Goal: Information Seeking & Learning: Learn about a topic

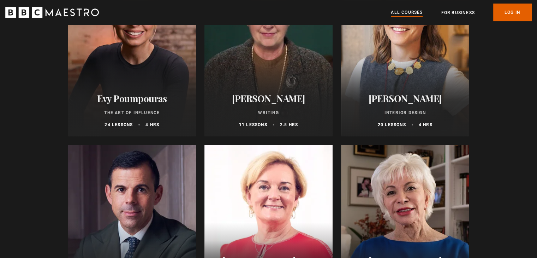
scroll to position [102, 0]
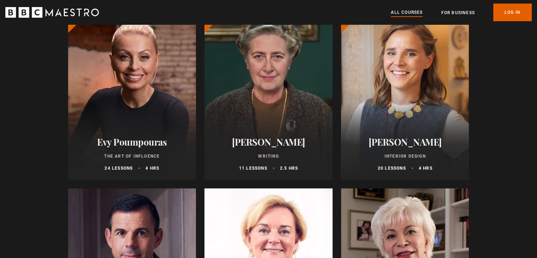
click at [168, 88] on div at bounding box center [132, 95] width 128 height 170
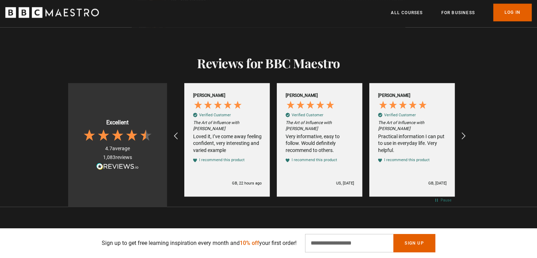
scroll to position [1020, 0]
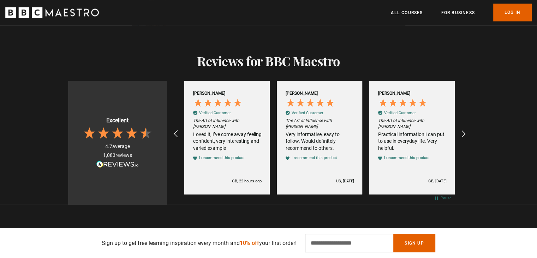
drag, startPoint x: 0, startPoint y: 0, endPoint x: 542, endPoint y: 135, distance: 558.8
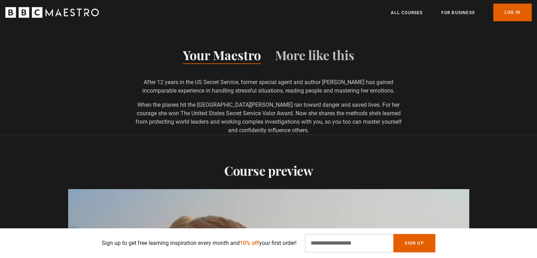
scroll to position [183, 0]
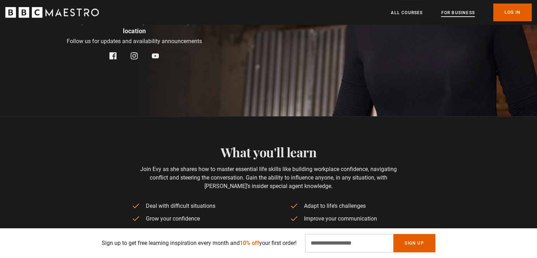
click at [463, 10] on link "For business" at bounding box center [458, 12] width 34 height 7
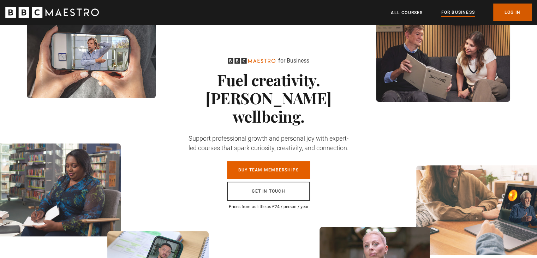
click at [504, 7] on link "Log In" at bounding box center [512, 13] width 39 height 18
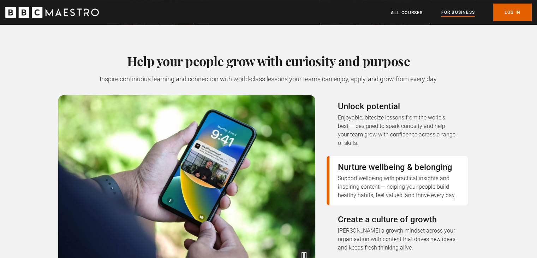
scroll to position [85, 0]
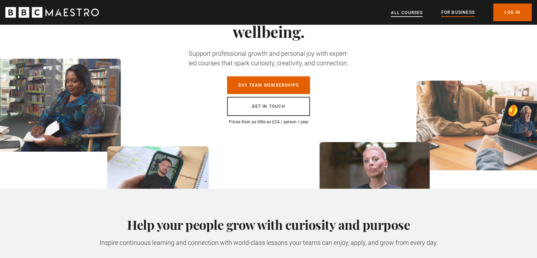
click at [403, 10] on link "All Courses" at bounding box center [407, 12] width 32 height 7
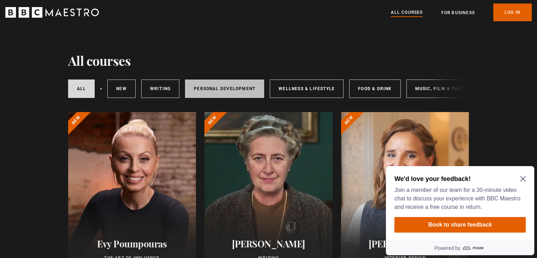
click at [235, 92] on link "Personal Development" at bounding box center [224, 88] width 79 height 18
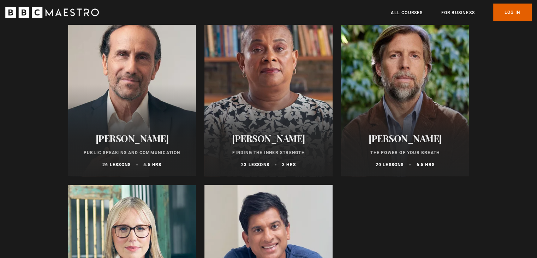
scroll to position [229, 0]
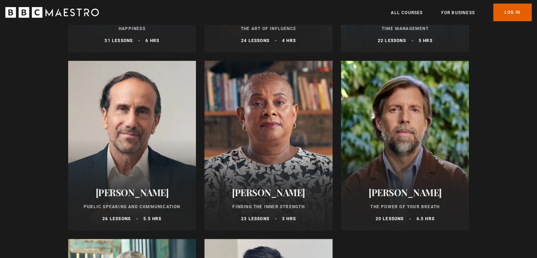
click at [114, 160] on div at bounding box center [132, 146] width 128 height 170
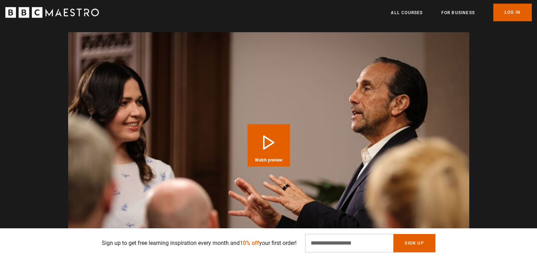
scroll to position [589, 0]
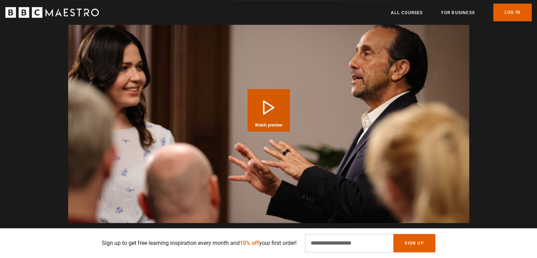
click at [274, 116] on button "Play Course overview for Public Speaking and Communication with Richard Greene …" at bounding box center [269, 110] width 42 height 42
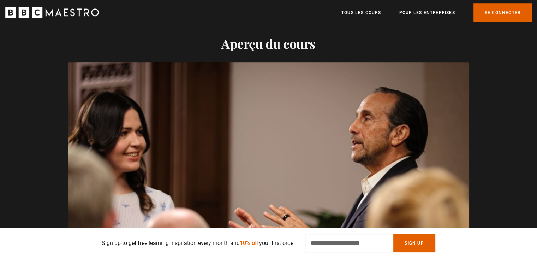
scroll to position [587, 0]
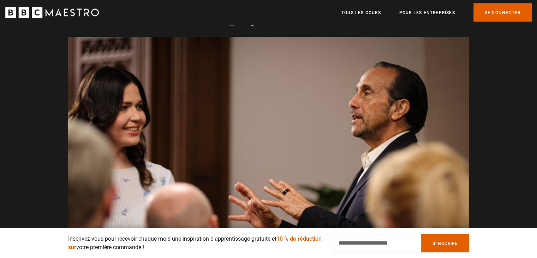
click at [496, 71] on div "Video Player is loading. Play Course overview for Public Speaking and Communica…" at bounding box center [268, 150] width 537 height 226
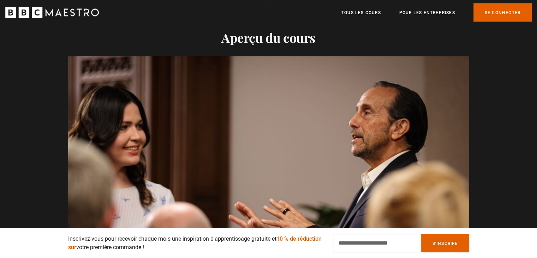
scroll to position [0, 1111]
click at [362, 14] on font "Tous les cours" at bounding box center [362, 12] width 40 height 5
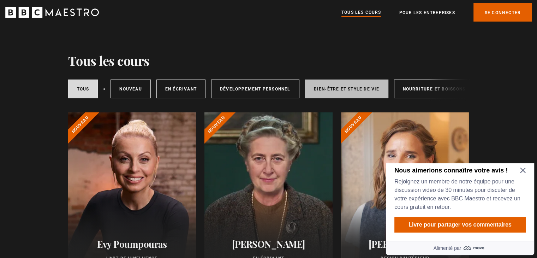
click at [343, 95] on link "Bien-être et style de vie" at bounding box center [346, 88] width 83 height 19
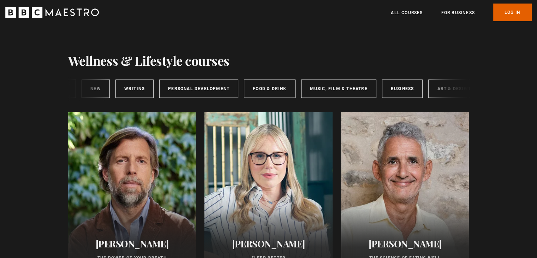
scroll to position [0, 116]
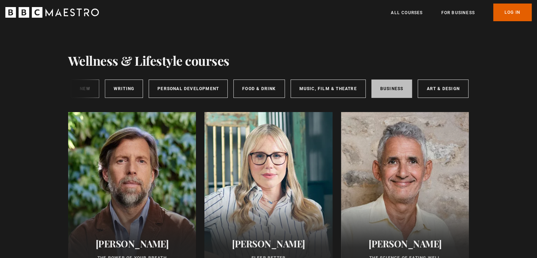
click at [393, 90] on link "Business" at bounding box center [392, 88] width 41 height 18
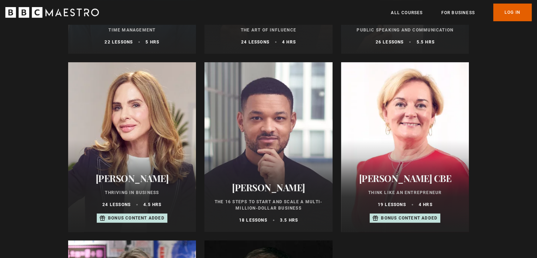
scroll to position [227, 0]
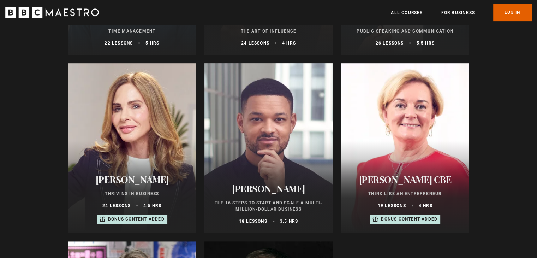
click at [280, 152] on div at bounding box center [269, 148] width 128 height 170
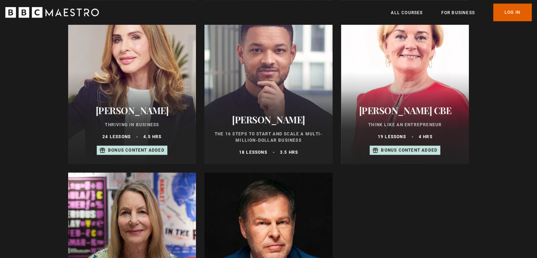
scroll to position [294, 0]
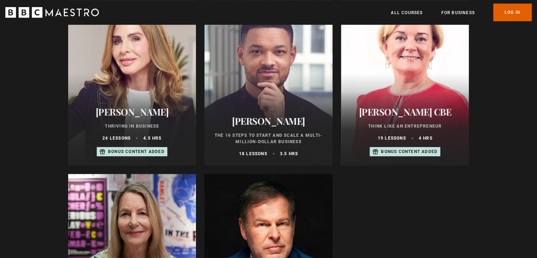
click at [140, 117] on h2 "[PERSON_NAME]" at bounding box center [132, 111] width 111 height 11
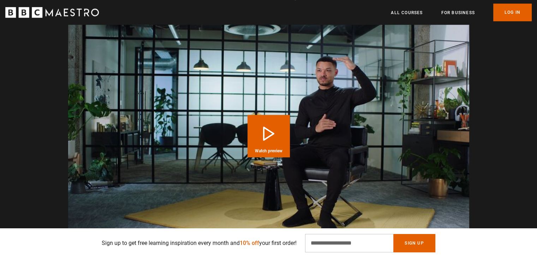
scroll to position [547, 0]
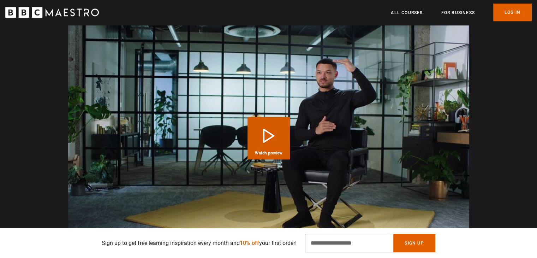
click at [268, 140] on button "Play Course overview for The 16 Steps to Start and Scale a Multi-Million-Dollar…" at bounding box center [269, 138] width 42 height 42
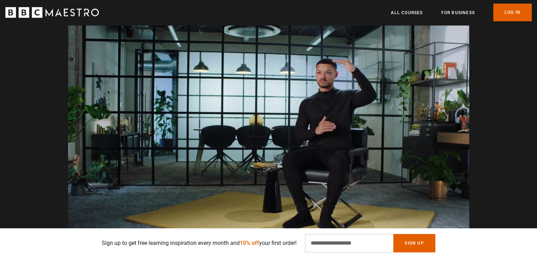
scroll to position [0, 926]
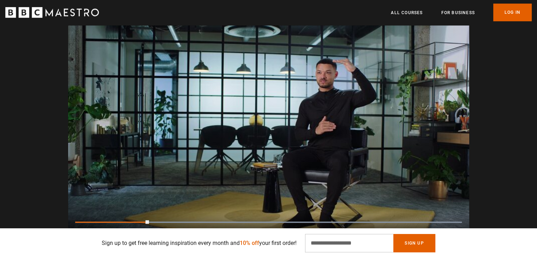
click at [268, 140] on video "Video Player" at bounding box center [268, 138] width 401 height 226
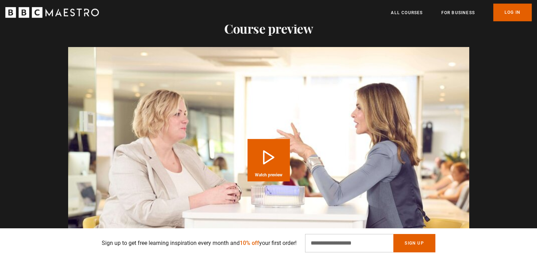
scroll to position [546, 0]
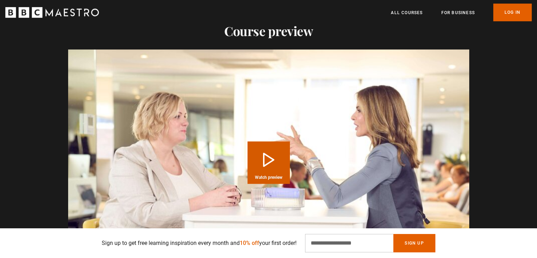
click at [302, 181] on video "Video Player" at bounding box center [268, 162] width 401 height 226
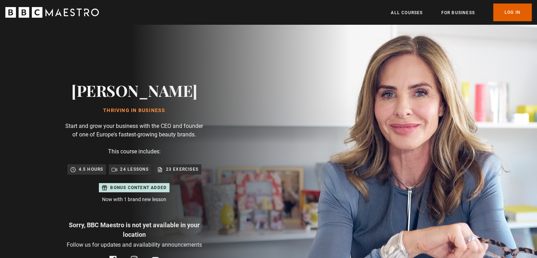
scroll to position [0, 1296]
